Goal: Transaction & Acquisition: Purchase product/service

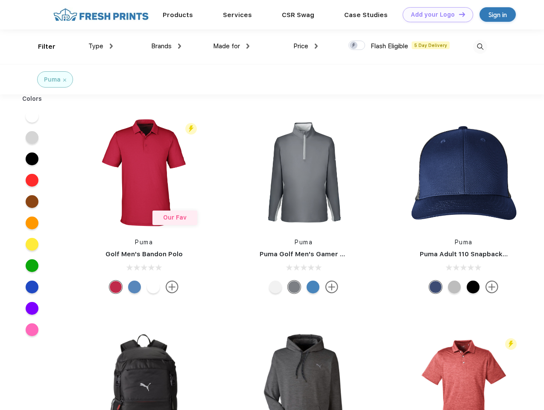
scroll to position [0, 0]
click at [435, 15] on link "Add your Logo Design Tool" at bounding box center [438, 14] width 70 height 15
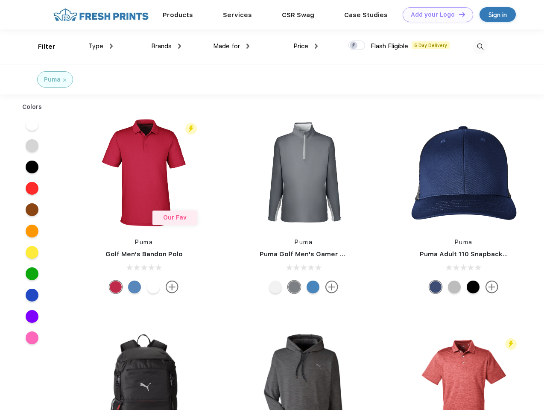
click at [41, 47] on div "Filter" at bounding box center [47, 47] width 18 height 10
click at [101, 46] on span "Type" at bounding box center [95, 46] width 15 height 8
click at [166, 46] on span "Brands" at bounding box center [161, 46] width 20 height 8
click at [231, 46] on span "Made for" at bounding box center [226, 46] width 27 height 8
click at [306, 46] on span "Price" at bounding box center [300, 46] width 15 height 8
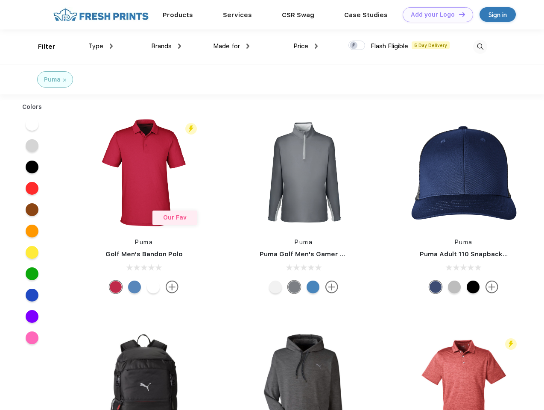
click at [357, 46] on div at bounding box center [356, 45] width 17 height 9
click at [354, 46] on input "checkbox" at bounding box center [351, 43] width 6 height 6
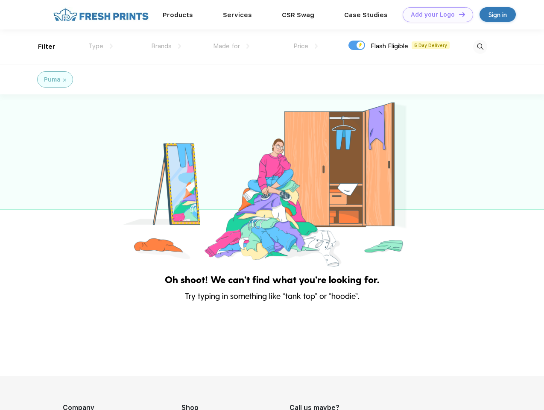
click at [480, 47] on img at bounding box center [480, 47] width 14 height 14
click at [32, 116] on div at bounding box center [272, 181] width 544 height 174
click at [32, 137] on div at bounding box center [272, 181] width 544 height 174
